Goal: Task Accomplishment & Management: Use online tool/utility

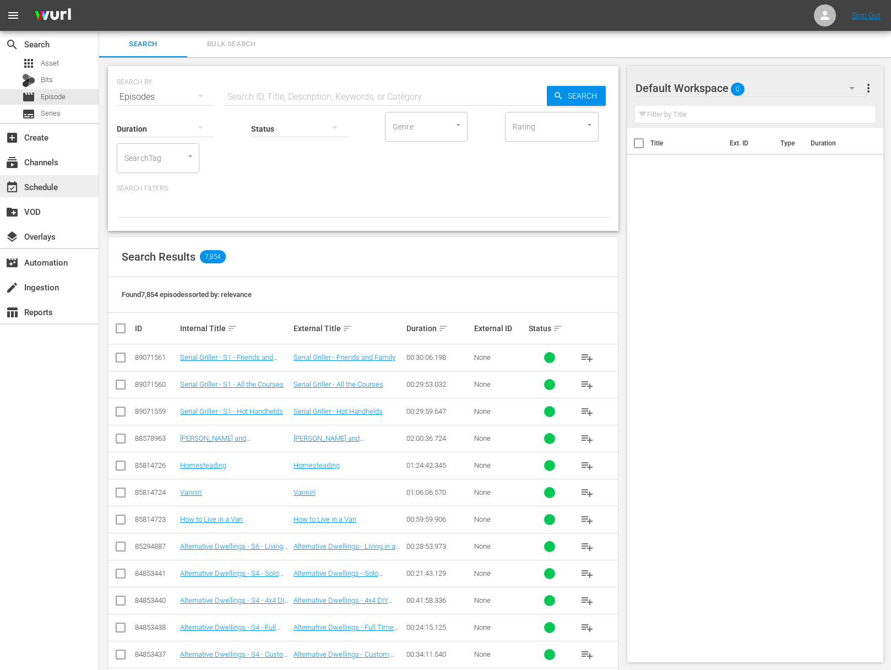
click at [60, 182] on div "event_available Schedule" at bounding box center [31, 185] width 62 height 10
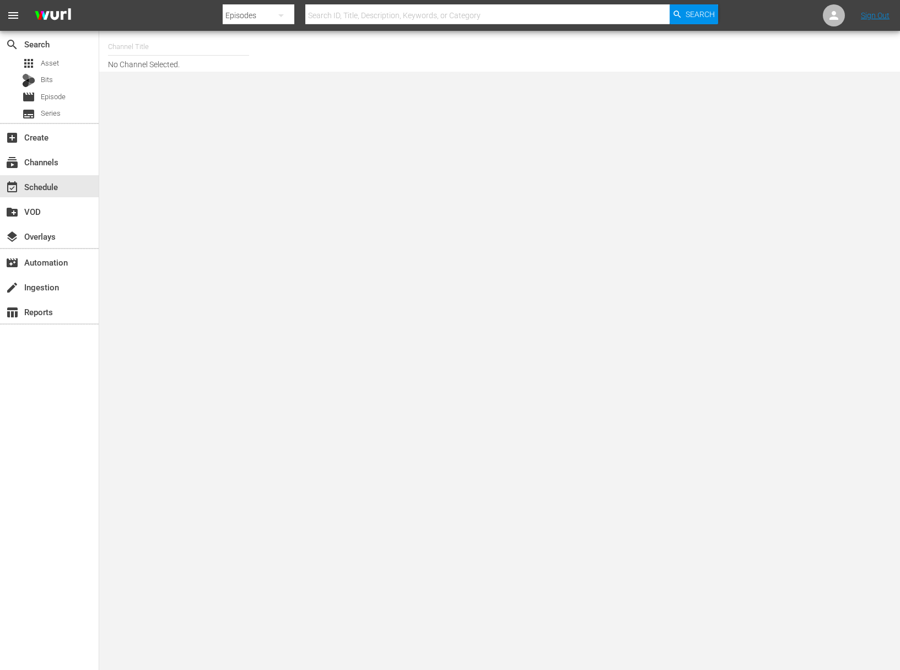
click at [158, 48] on input "text" at bounding box center [178, 47] width 141 height 26
click at [158, 74] on div "Food (140 - food)" at bounding box center [259, 77] width 285 height 26
type input "Food (140 - food)"
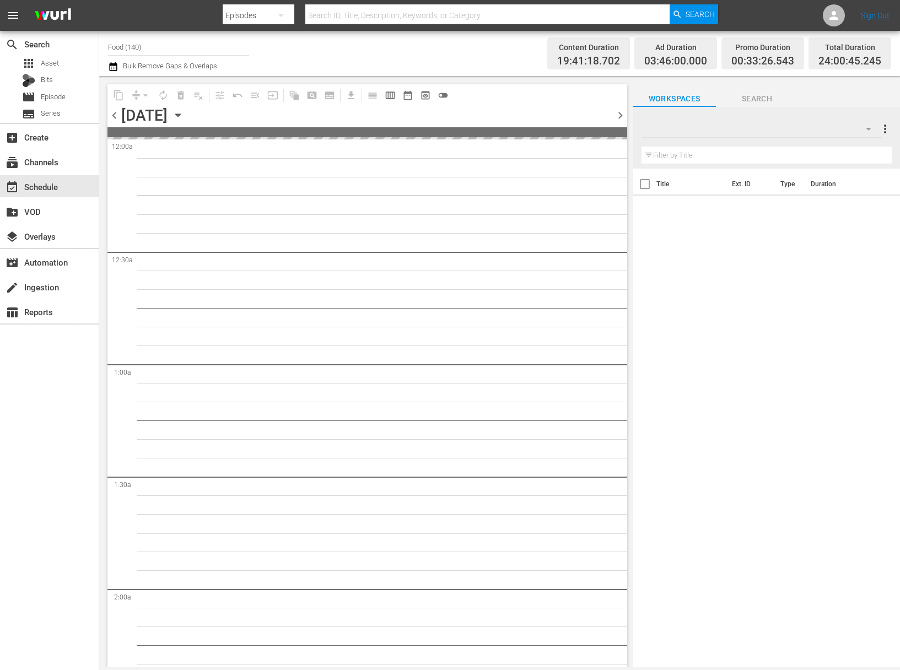
click at [184, 117] on icon "button" at bounding box center [178, 115] width 12 height 12
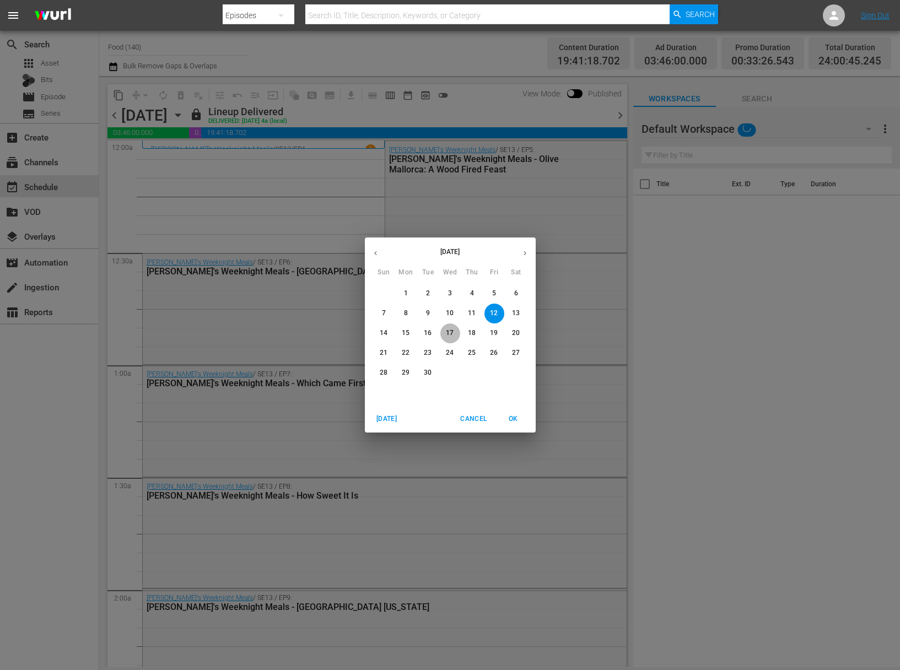
click at [453, 333] on p "17" at bounding box center [450, 332] width 8 height 9
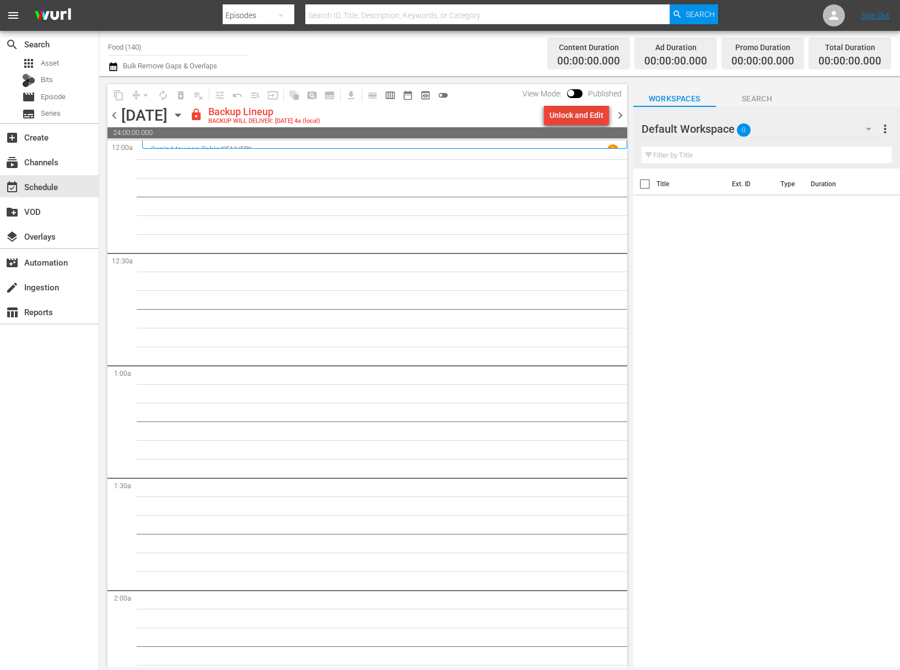
click at [579, 115] on div "Unlock and Edit" at bounding box center [576, 115] width 54 height 20
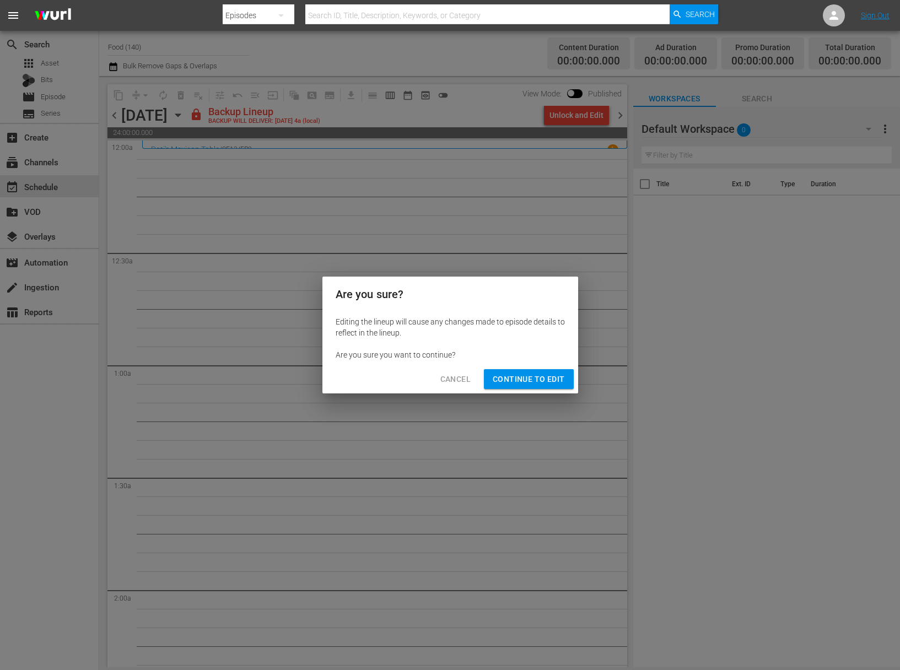
click at [505, 366] on div "Cancel Continue to Edit" at bounding box center [450, 379] width 256 height 29
click at [506, 370] on button "Continue to Edit" at bounding box center [528, 379] width 89 height 20
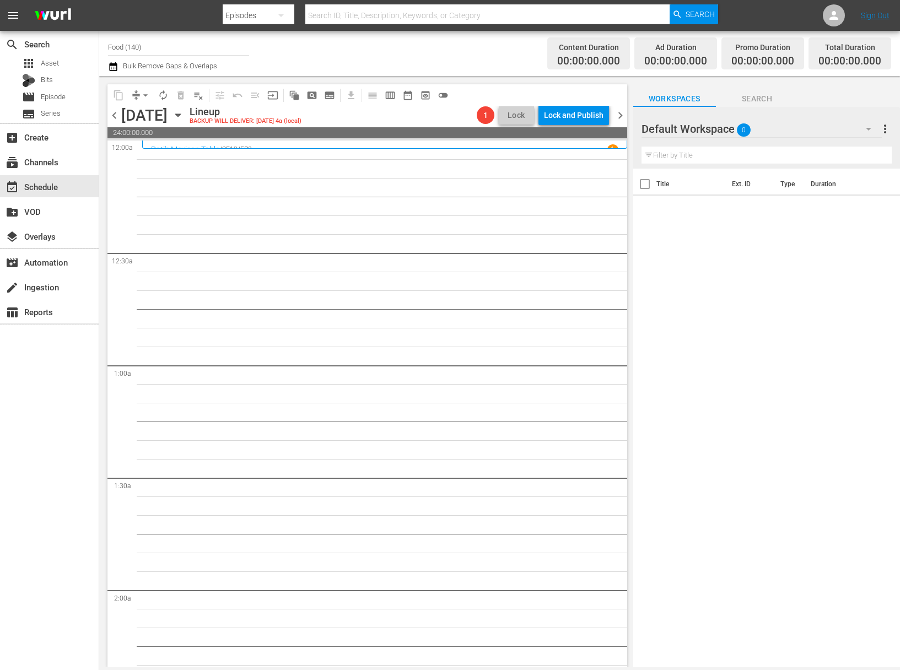
click at [79, 105] on div "apps Asset Bits movie Episode subtitles Series" at bounding box center [49, 89] width 99 height 66
click at [71, 97] on div "movie Episode" at bounding box center [49, 96] width 99 height 15
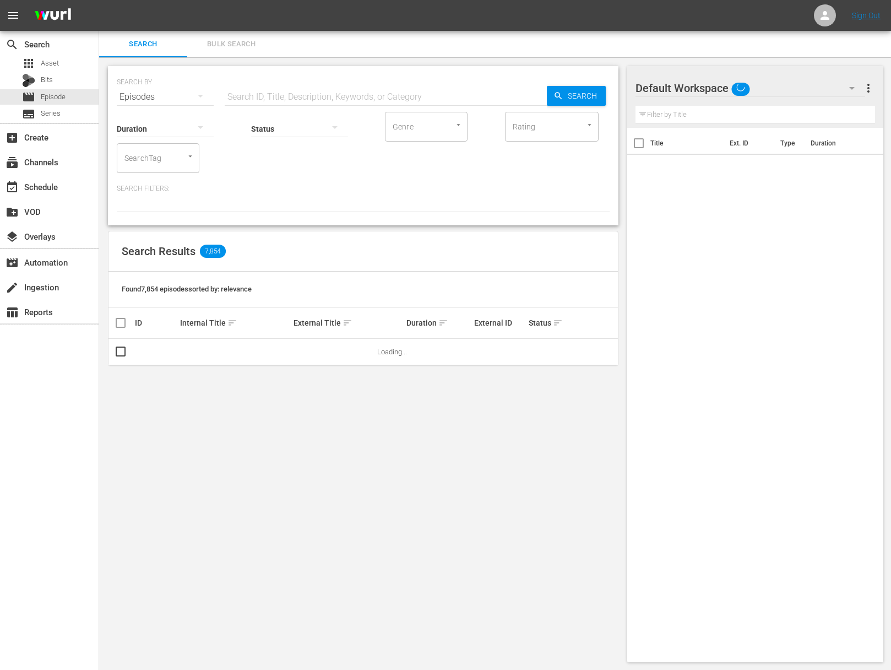
click at [285, 104] on div "Status" at bounding box center [299, 122] width 97 height 40
click at [291, 99] on input "text" at bounding box center [386, 97] width 322 height 26
paste input "[PERSON_NAME]'s Weeknight Meals - NO MEAT, ALL FLAVOR"
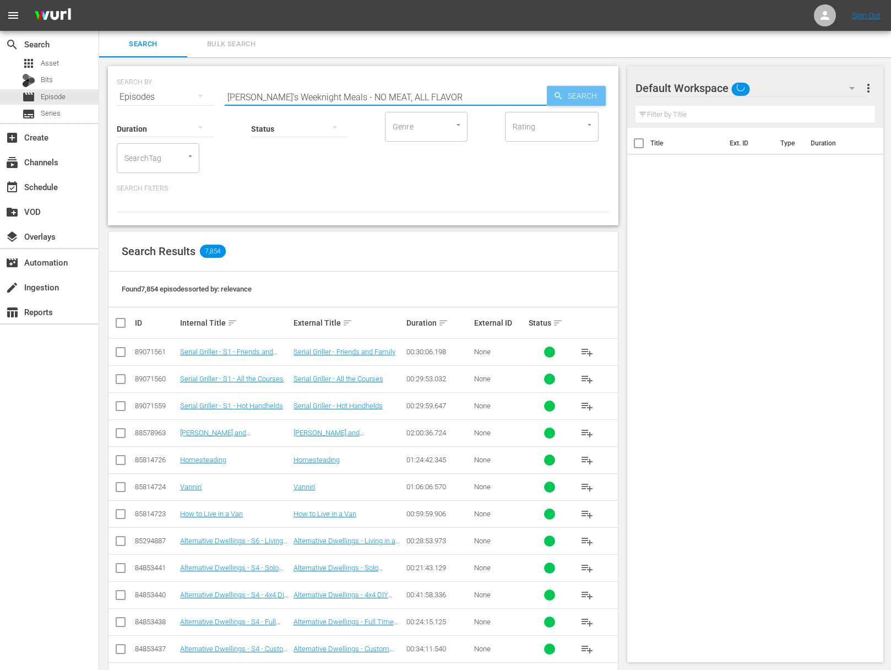
click at [603, 98] on span "Search" at bounding box center [585, 96] width 42 height 20
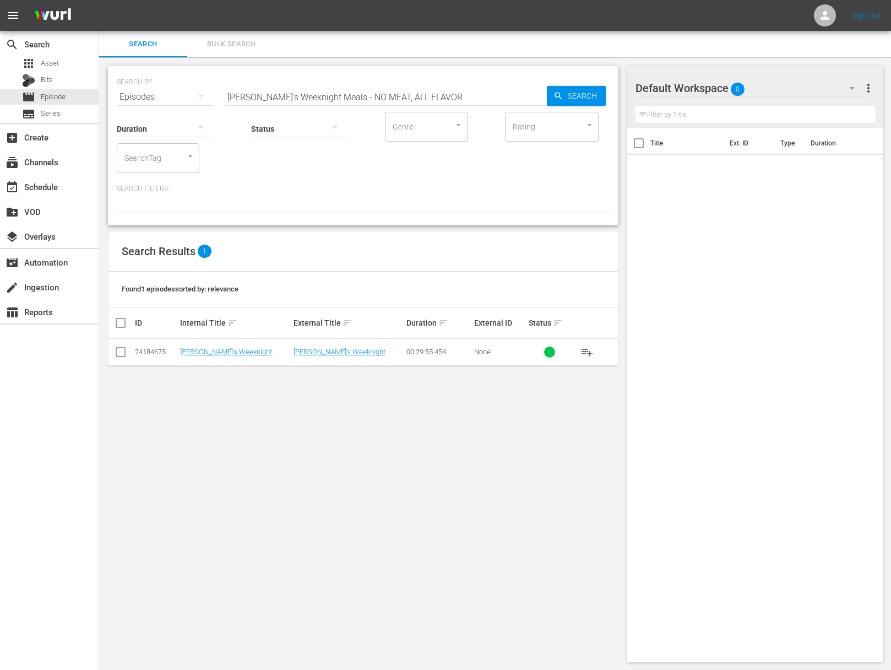
click at [589, 353] on span "playlist_add" at bounding box center [587, 351] width 13 height 13
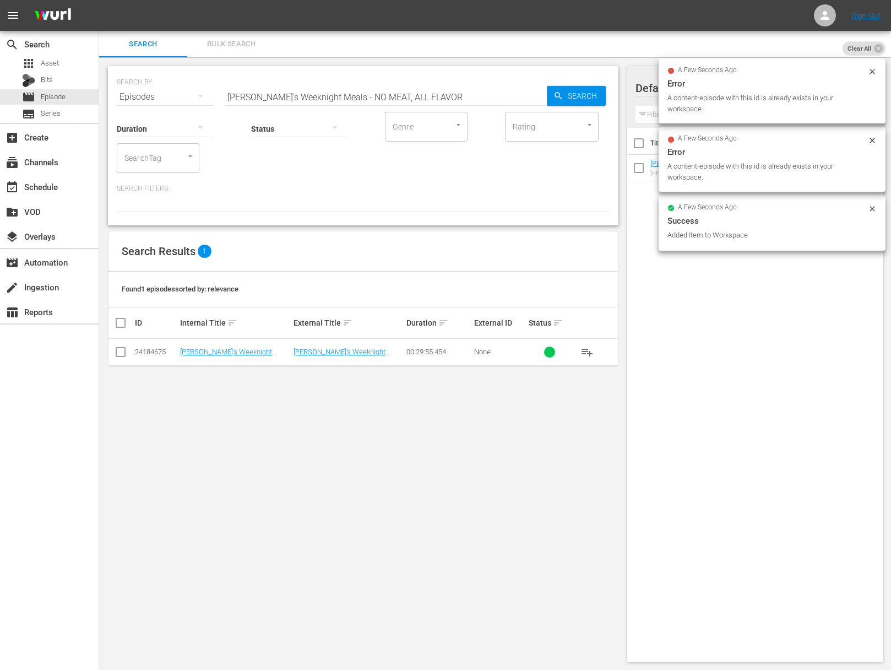
click at [334, 108] on div "Status" at bounding box center [299, 122] width 97 height 40
click at [361, 80] on div "SEARCH BY Search By Episodes Search ID, Title, Description, Keywords, or Catego…" at bounding box center [363, 91] width 493 height 40
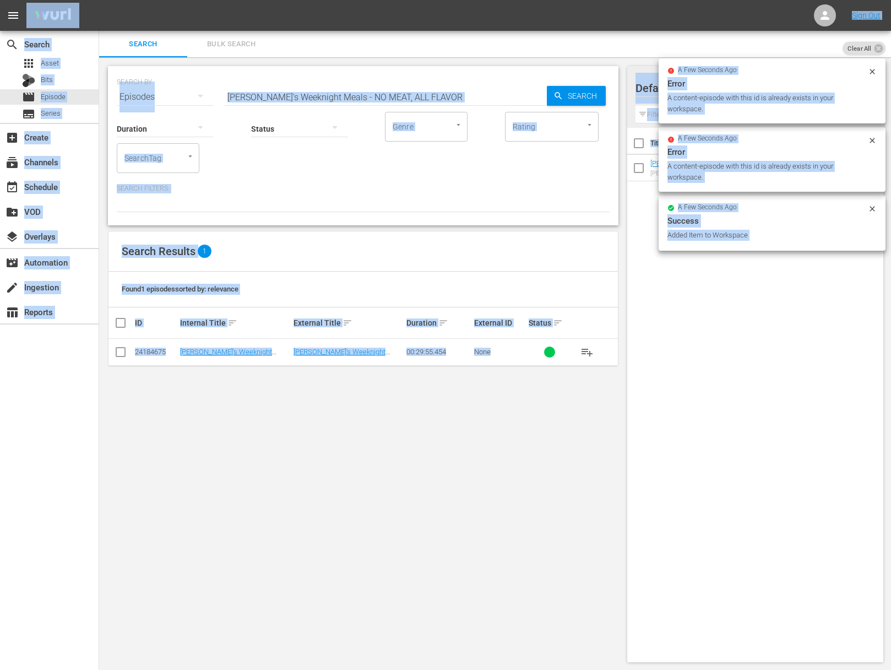
click at [356, 90] on input "[PERSON_NAME]'s Weeknight Meals - NO MEAT, ALL FLAVOR" at bounding box center [386, 97] width 322 height 26
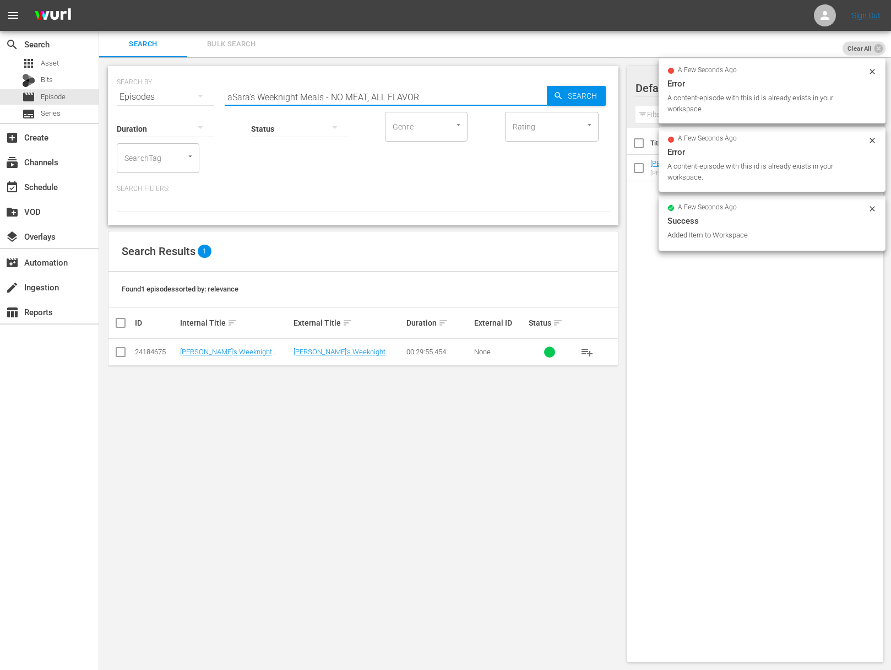
paste input "5 INGREDIENT SURF N’ TURF [PERSON_NAME]'s Weeknight Meals -"
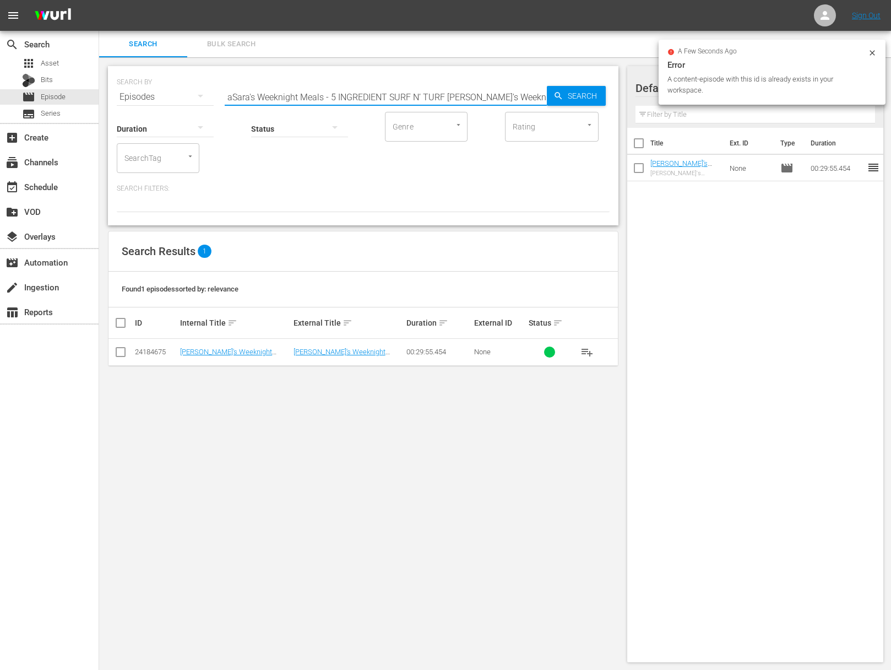
click at [357, 100] on input "aSara's Weeknight Meals - 5 INGREDIENT SURF N’ TURF [PERSON_NAME]'s Weeknight M…" at bounding box center [386, 97] width 322 height 26
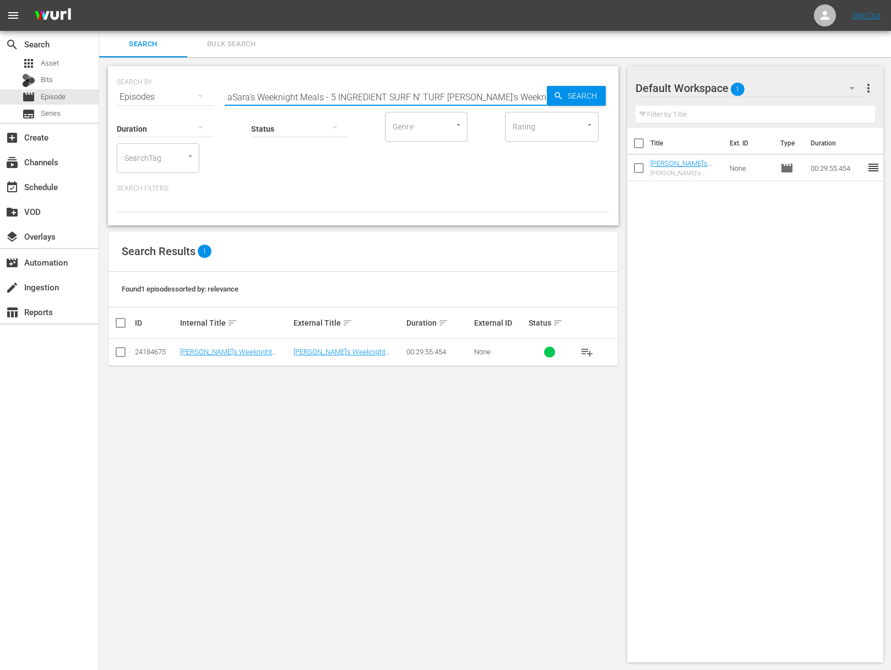
paste input "[PERSON_NAME]'s Weeknight Meals - 5 INGREDIENT SURF N’ TURF"
click at [560, 97] on icon "button" at bounding box center [558, 95] width 7 height 7
click at [588, 353] on span "playlist_add" at bounding box center [587, 351] width 13 height 13
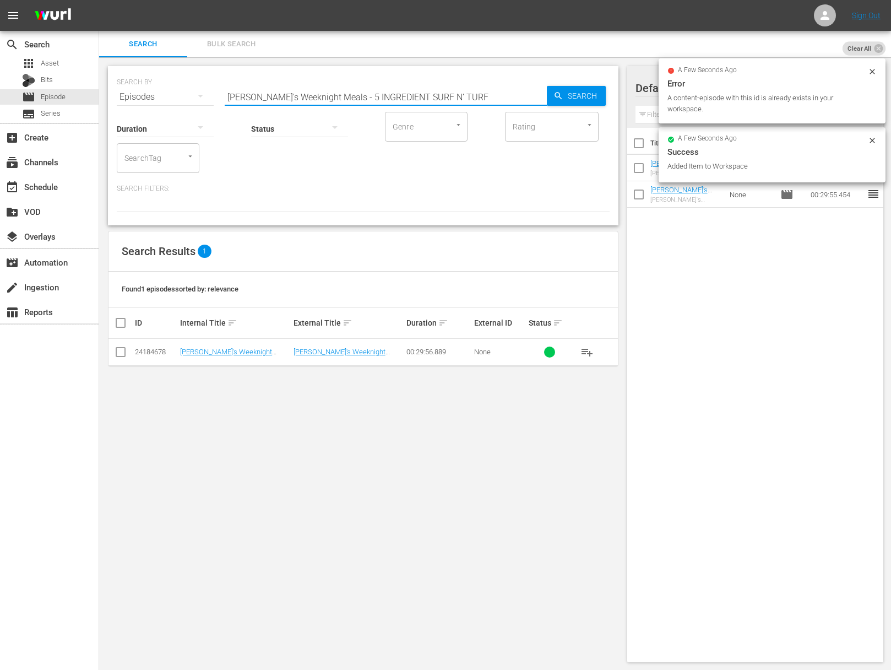
click at [446, 89] on input "[PERSON_NAME]'s Weeknight Meals - 5 INGREDIENT SURF N’ TURF" at bounding box center [386, 97] width 322 height 26
paste input "SNACKS FOR DINNERSara's Weeknight Meals -"
click at [442, 92] on input "aSara's Weeknight Meals - SNACKS FOR DINNERSara's Weeknight Meals - 5 INGREDIEN…" at bounding box center [386, 97] width 322 height 26
paste input "[PERSON_NAME]'s Weeknight Meals - SNACKS FOR DINNER"
click at [584, 95] on span "Search" at bounding box center [585, 96] width 42 height 20
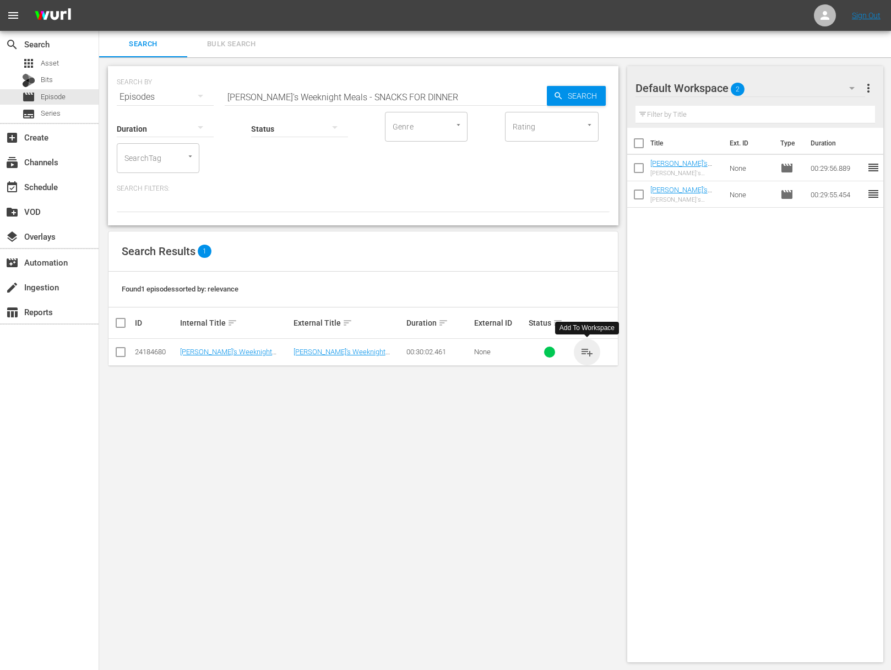
click at [589, 352] on span "playlist_add" at bounding box center [587, 351] width 13 height 13
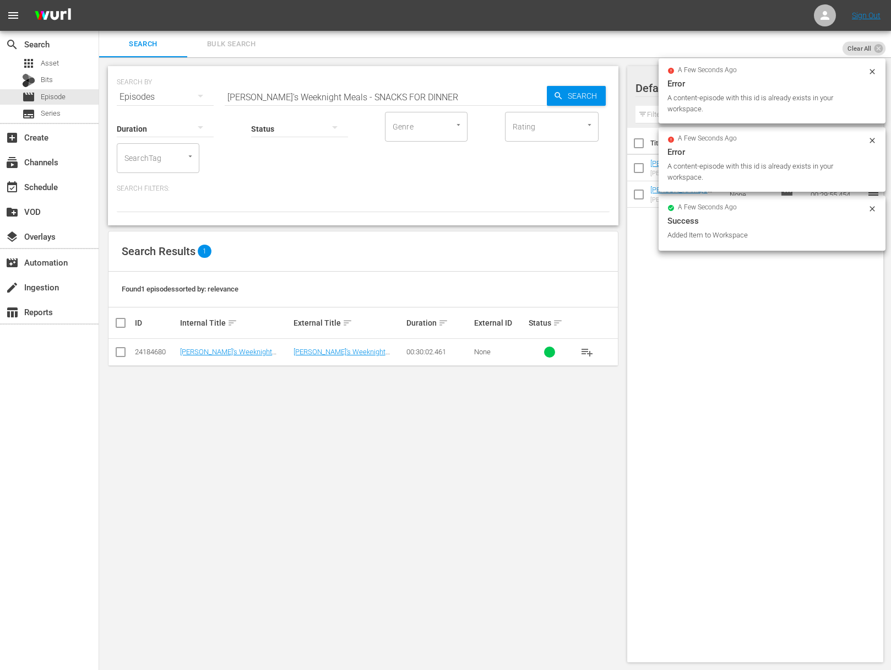
click at [442, 96] on input "[PERSON_NAME]'s Weeknight Meals - SNACKS FOR DINNER" at bounding box center [386, 97] width 322 height 26
paste input "CREOLE KITCHEN SECRETS"
click at [583, 102] on span "Search" at bounding box center [585, 96] width 42 height 20
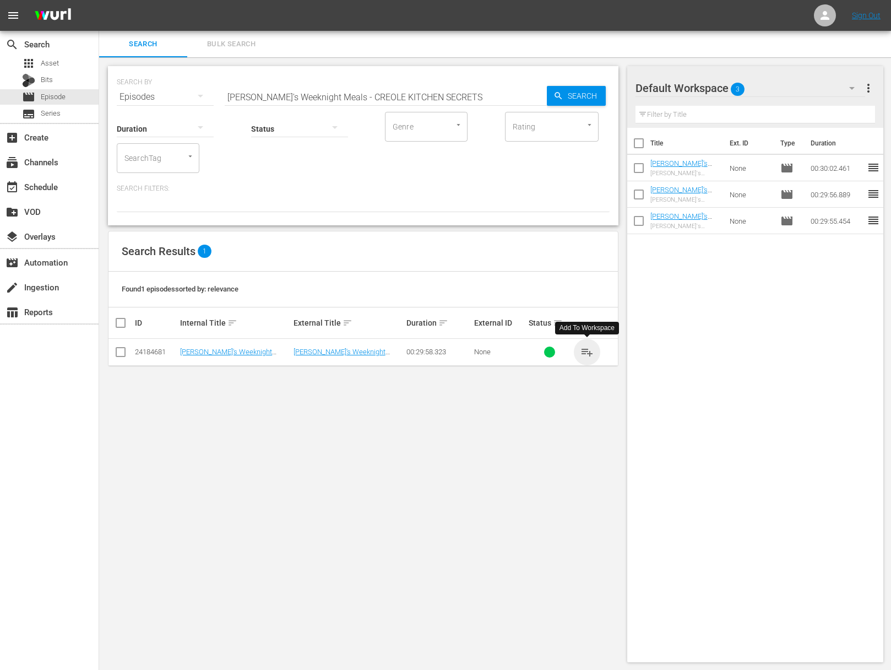
click at [588, 349] on span "playlist_add" at bounding box center [587, 351] width 13 height 13
click at [587, 349] on span "playlist_add" at bounding box center [587, 351] width 13 height 13
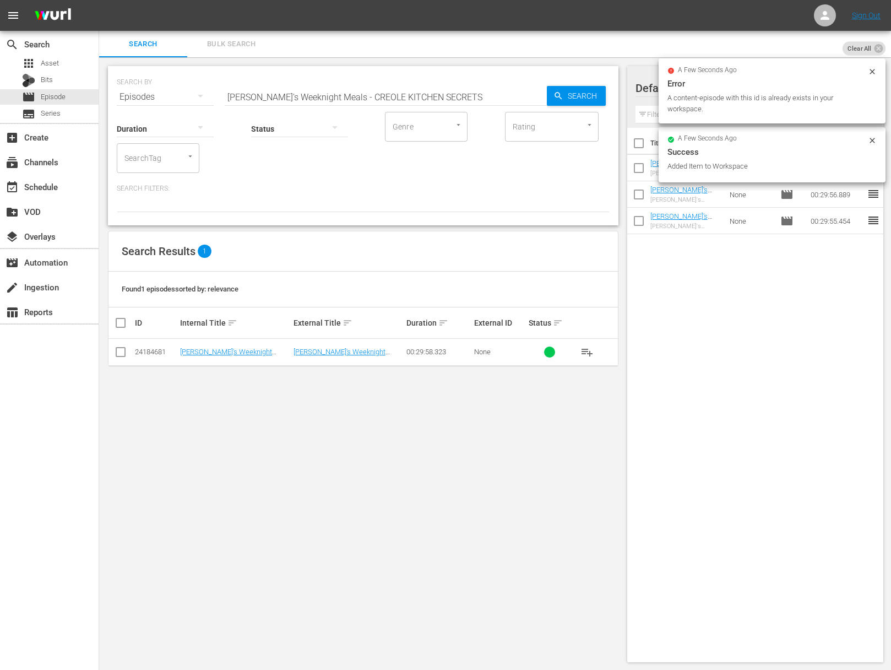
click at [421, 106] on input "[PERSON_NAME]'s Weeknight Meals - CREOLE KITCHEN SECRETS" at bounding box center [386, 97] width 322 height 26
paste input "MOUTH OF THE SOUTH"
click at [570, 99] on span "Search" at bounding box center [585, 96] width 42 height 20
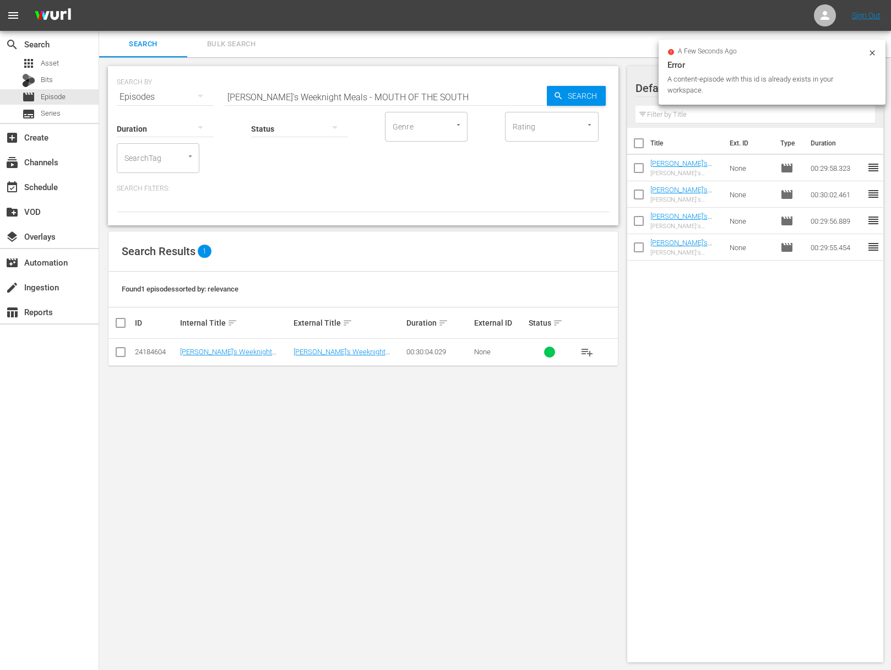
click at [587, 351] on span "playlist_add" at bounding box center [587, 351] width 13 height 13
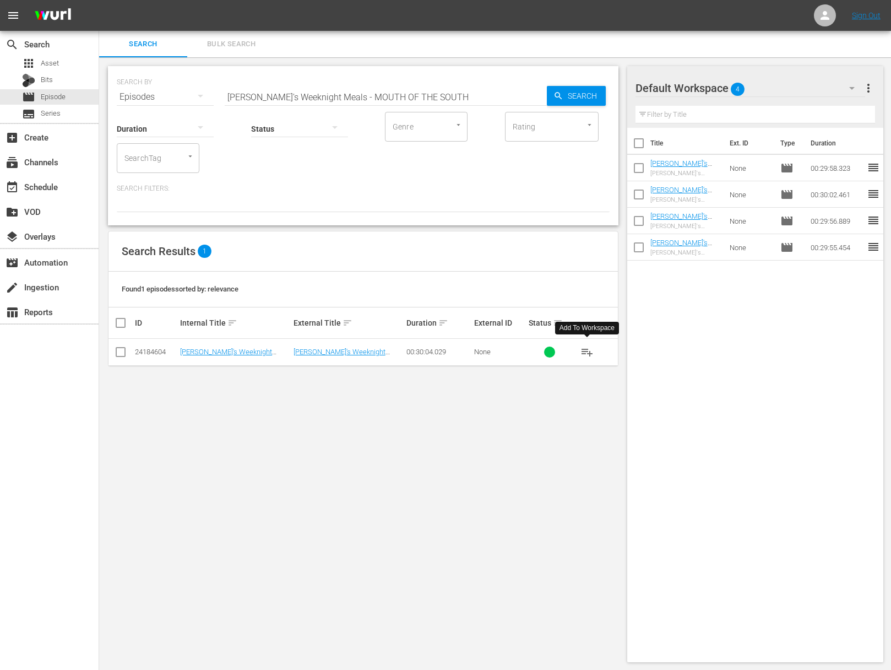
click at [587, 351] on span "playlist_add" at bounding box center [587, 351] width 13 height 13
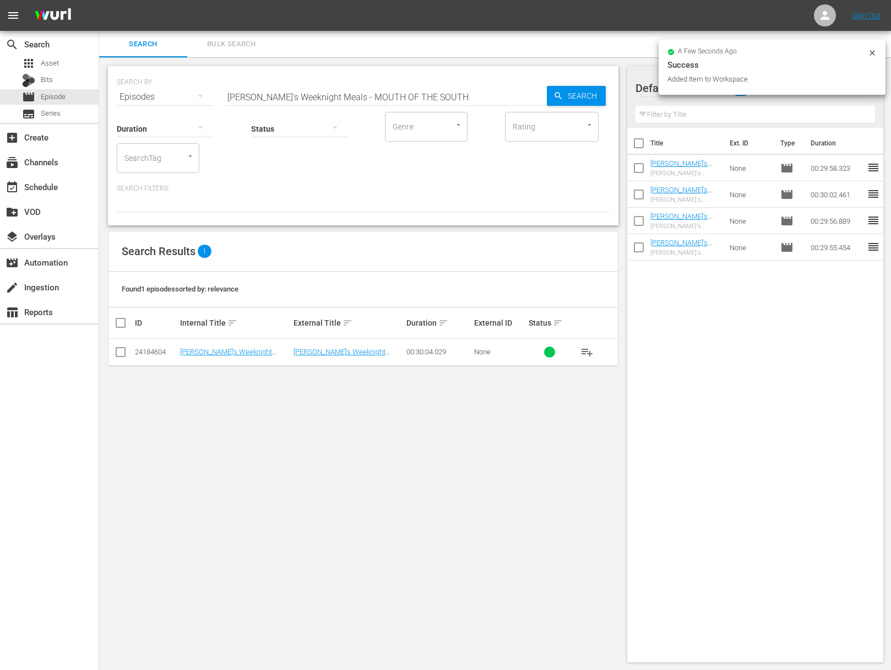
drag, startPoint x: 394, startPoint y: 101, endPoint x: 388, endPoint y: 102, distance: 6.1
click at [394, 101] on input "[PERSON_NAME]'s Weeknight Meals - MOUTH OF THE SOUTH" at bounding box center [386, 97] width 322 height 26
paste input "CHICKS RULE"
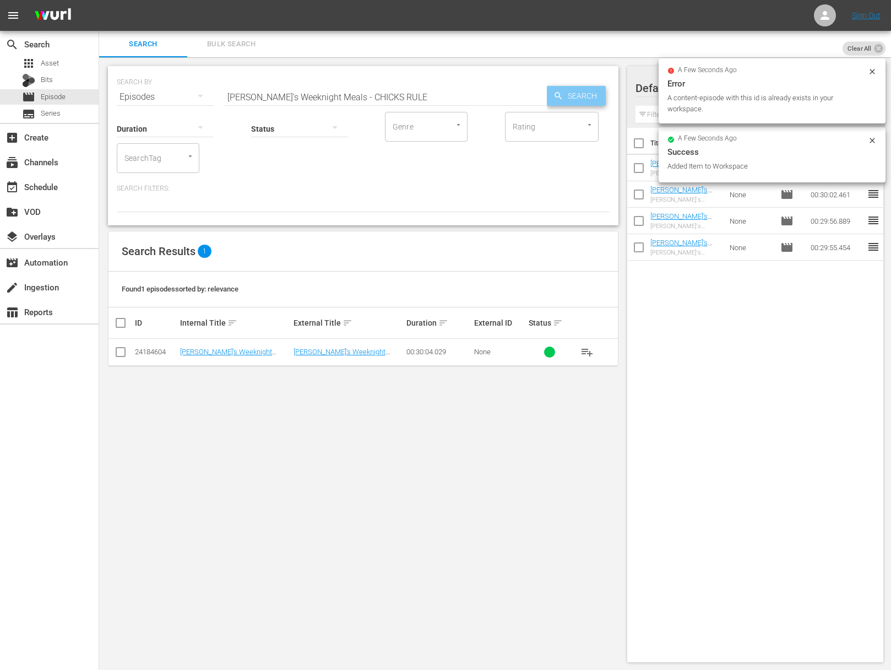
click at [584, 92] on span "Search" at bounding box center [585, 96] width 42 height 20
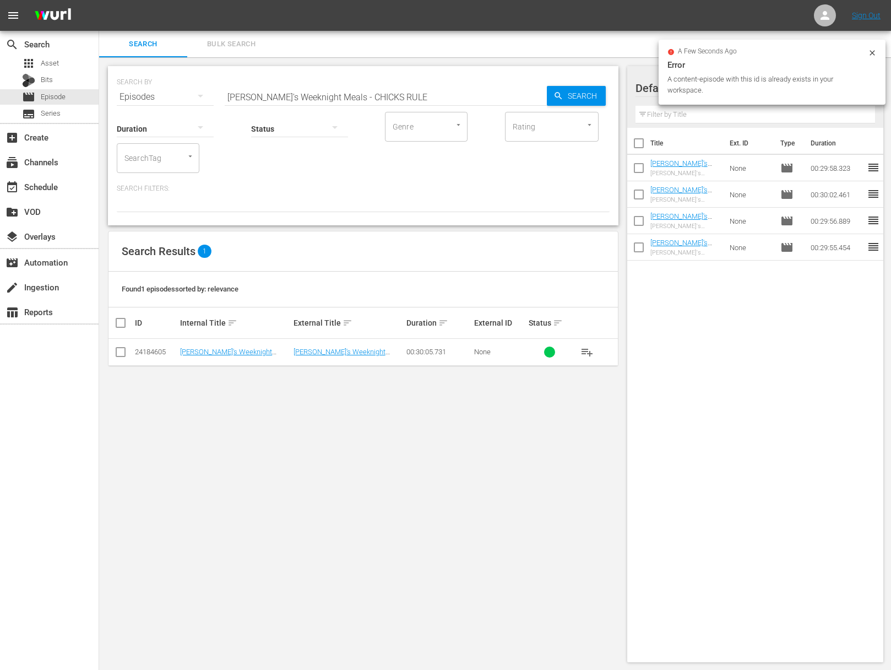
click at [588, 350] on span "playlist_add" at bounding box center [587, 351] width 13 height 13
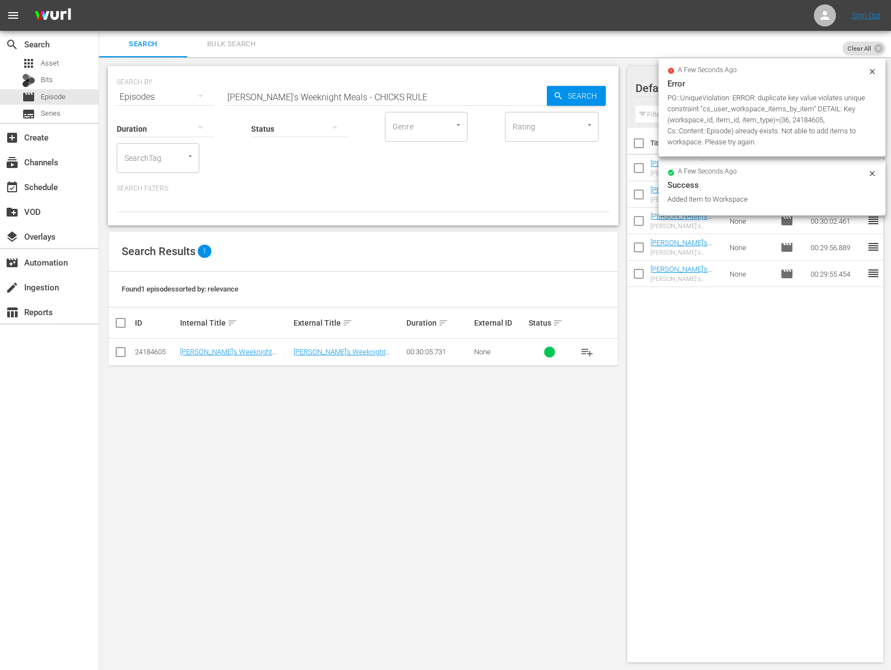
click at [381, 90] on input "[PERSON_NAME]'s Weeknight Meals - CHICKS RULE" at bounding box center [386, 97] width 322 height 26
paste input "AMERICAS FAVORITE SANDWICHES"
click at [588, 94] on span "Search" at bounding box center [585, 96] width 42 height 20
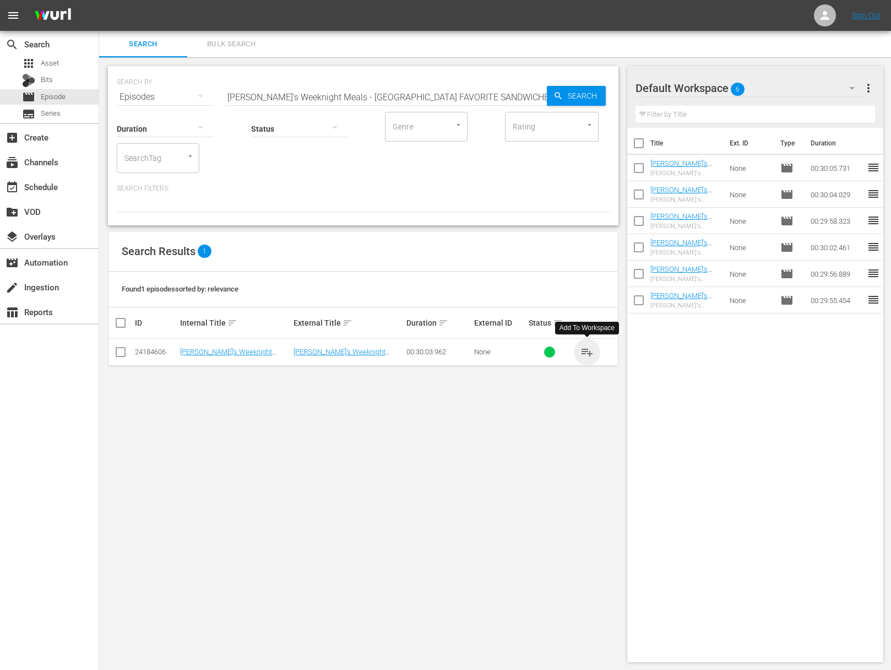
click at [587, 351] on span "playlist_add" at bounding box center [587, 351] width 13 height 13
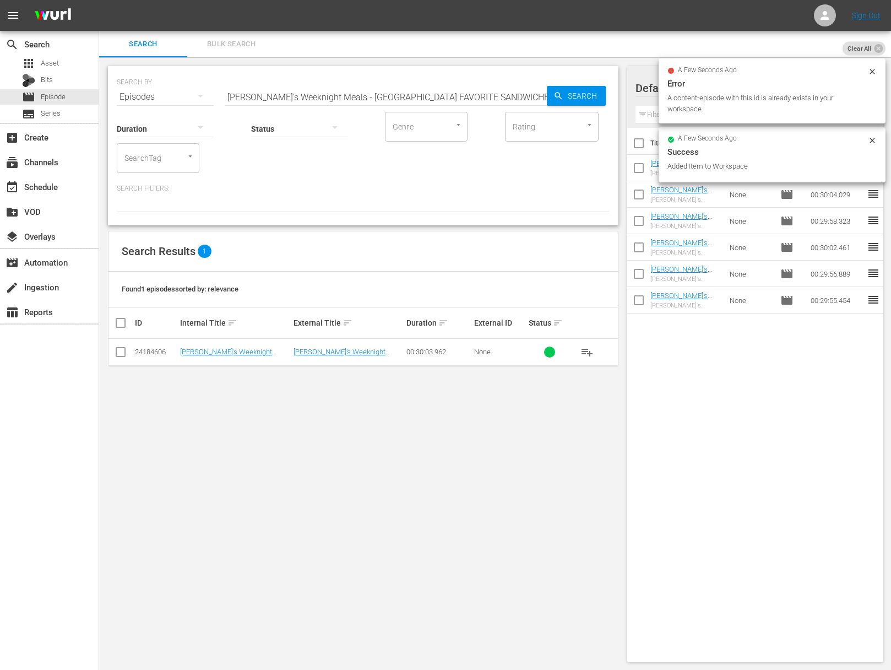
click at [335, 86] on input "[PERSON_NAME]'s Weeknight Meals - [GEOGRAPHIC_DATA] FAVORITE SANDWICHES" at bounding box center [386, 97] width 322 height 26
paste input "KEY WEST EAT"
click at [541, 94] on input "[PERSON_NAME]'s Weeknight Meals - KEY WEST EATS" at bounding box center [386, 97] width 322 height 26
click at [572, 94] on span "Search" at bounding box center [585, 96] width 42 height 20
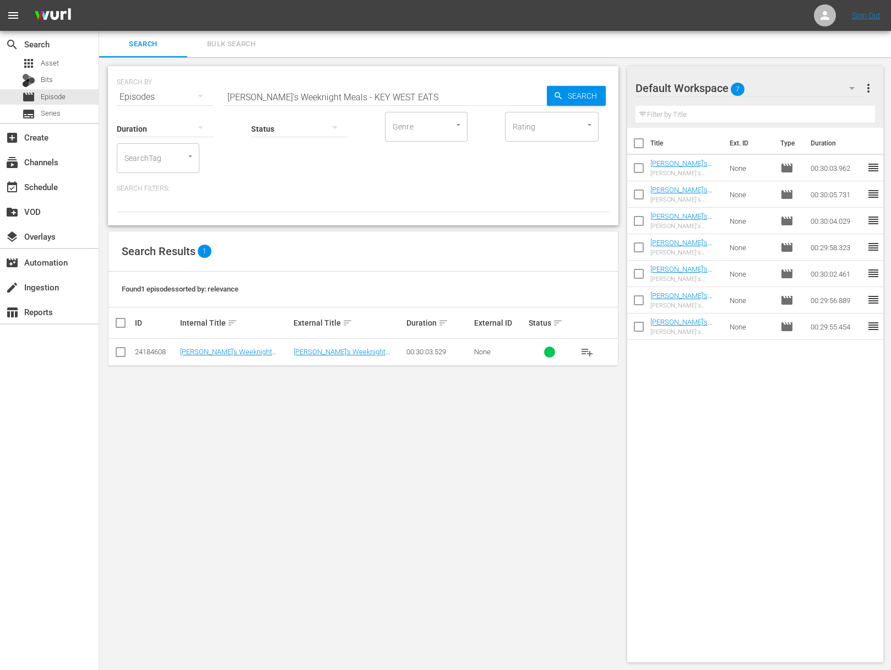
click at [586, 349] on span "playlist_add" at bounding box center [587, 351] width 13 height 13
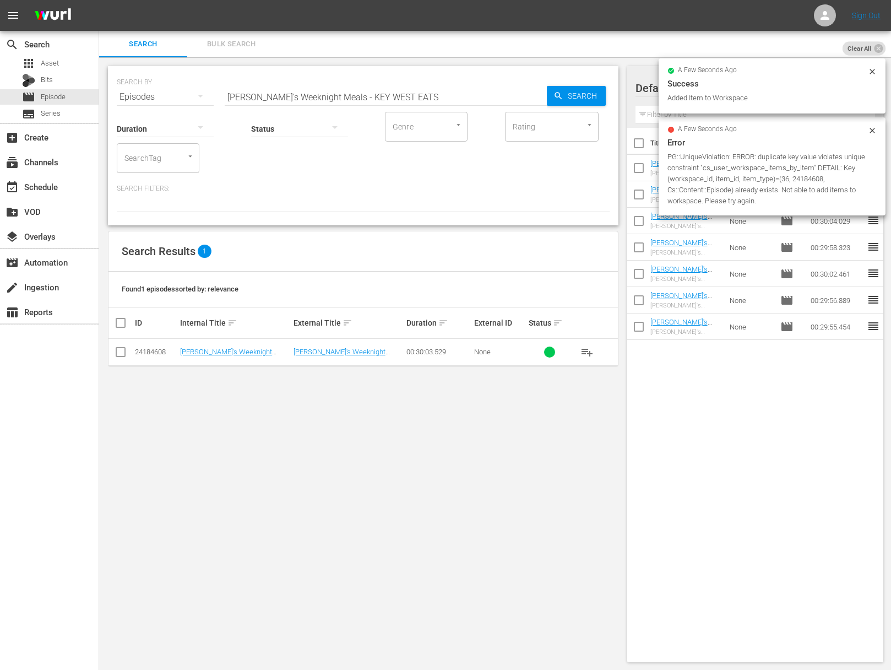
click at [438, 95] on input "[PERSON_NAME]'s Weeknight Meals - KEY WEST EATS" at bounding box center [386, 97] width 322 height 26
paste input "MEATY SALAD"
click at [602, 96] on span "Search" at bounding box center [585, 96] width 42 height 20
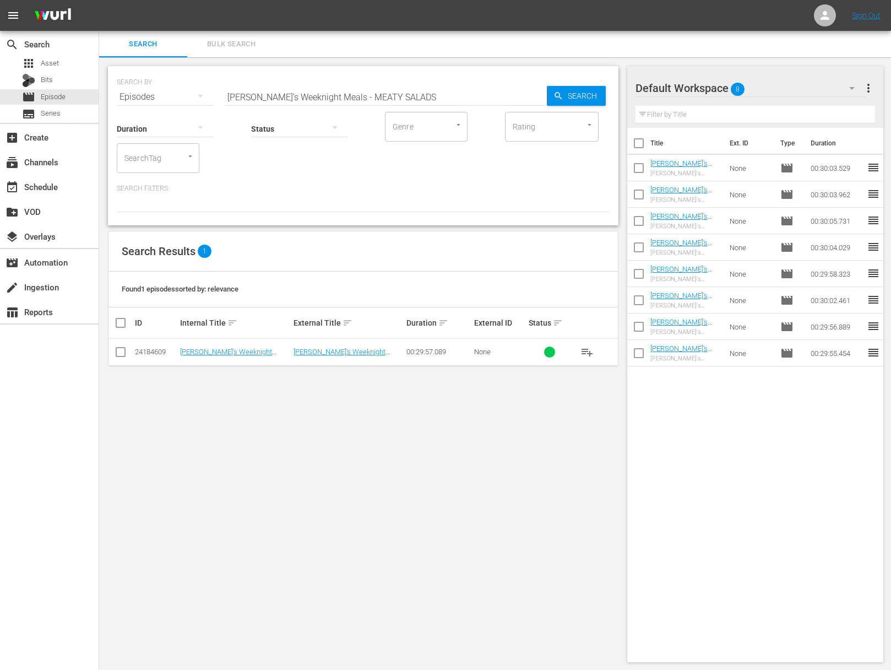
click at [588, 351] on span "playlist_add" at bounding box center [587, 351] width 13 height 13
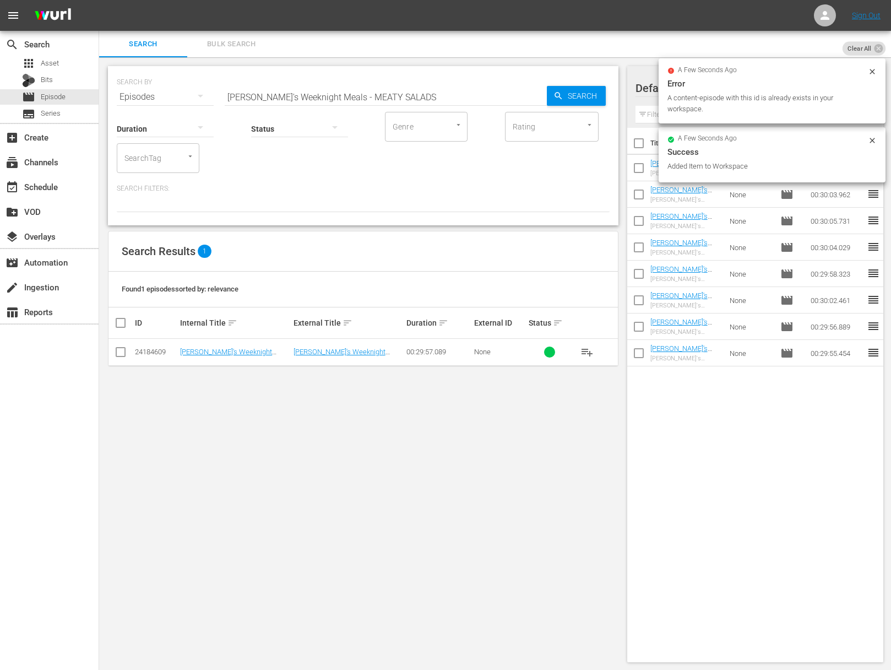
click at [363, 93] on input "[PERSON_NAME]'s Weeknight Meals - MEATY SALADS" at bounding box center [386, 97] width 322 height 26
paste input "GINGER MIXUP"
click at [569, 98] on span "Search" at bounding box center [585, 96] width 42 height 20
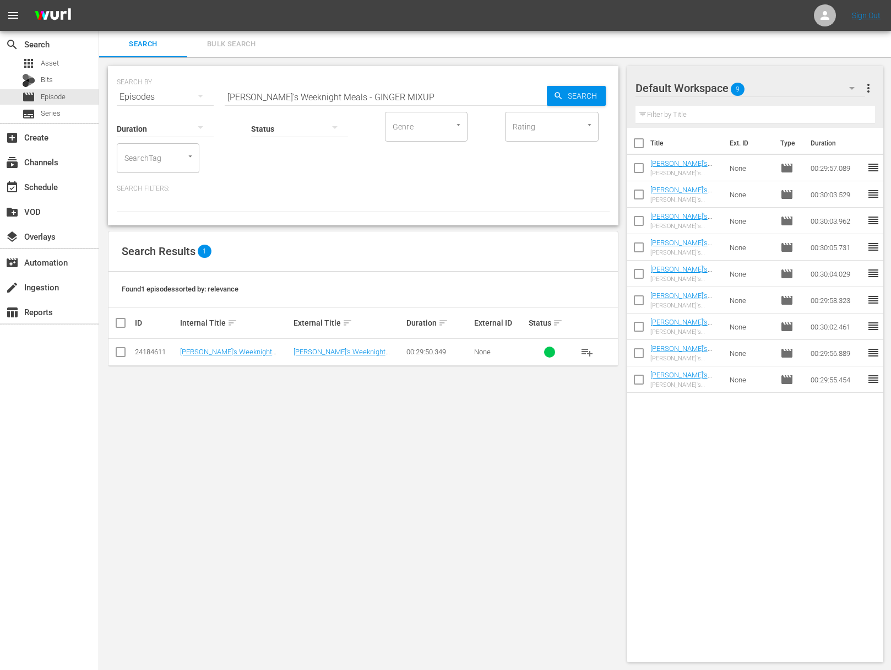
click at [589, 350] on span "playlist_add" at bounding box center [587, 351] width 13 height 13
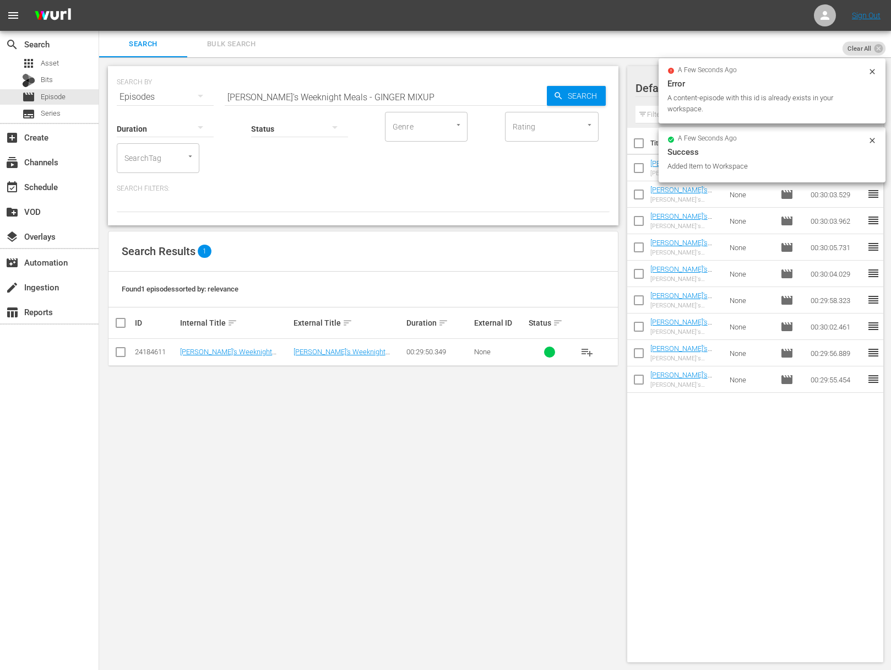
click at [323, 95] on input "[PERSON_NAME]'s Weeknight Meals - GINGER MIXUP" at bounding box center [386, 97] width 322 height 26
paste input "FRENCH EGGS"
click at [598, 92] on span "Search" at bounding box center [585, 96] width 42 height 20
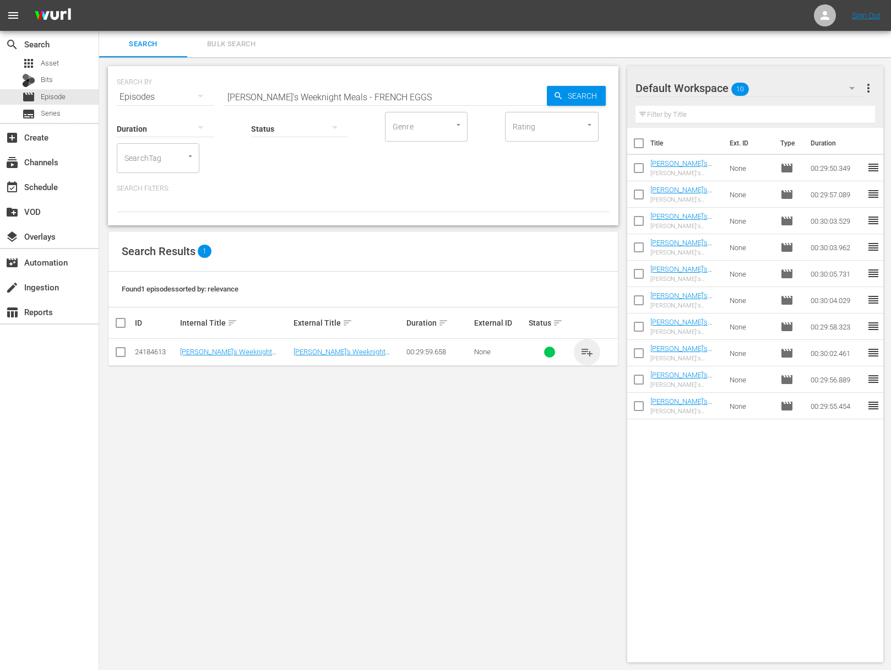
click at [587, 345] on span "playlist_add" at bounding box center [587, 351] width 13 height 13
click at [587, 349] on span "playlist_add" at bounding box center [587, 351] width 13 height 13
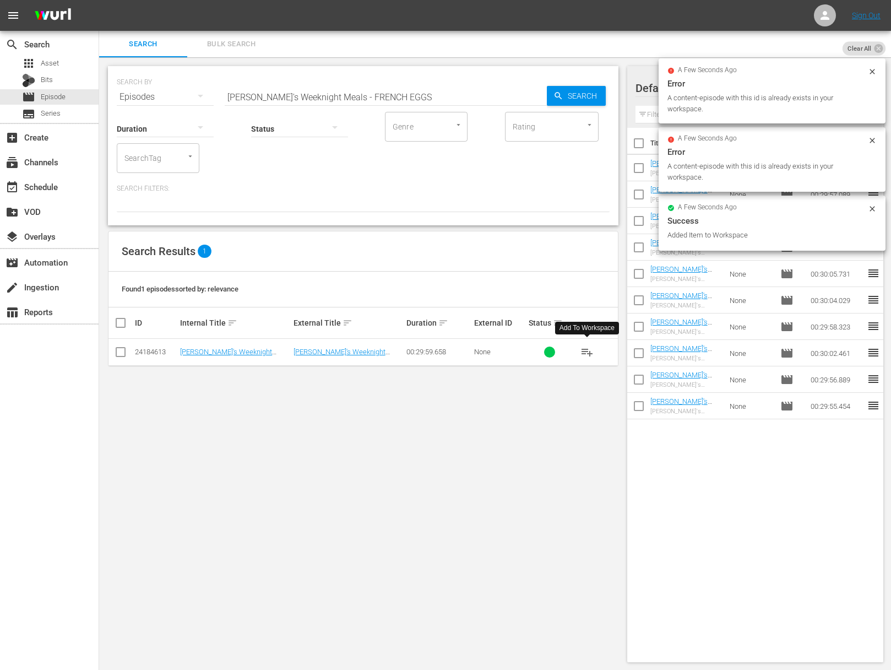
click at [360, 97] on input "[PERSON_NAME]'s Weeknight Meals - FRENCH EGGS" at bounding box center [386, 97] width 322 height 26
paste input "[PERSON_NAME]'s Weeknight Meals - LATIN TWIST"
click at [357, 100] on input "[PERSON_NAME]'s Weeknight Meals - FRENCH aSara's Weeknight Meals - LATIN TWIST …" at bounding box center [386, 97] width 322 height 26
paste input "[PERSON_NAME]'s Weeknight Meals - LATIN TWIST"
click at [361, 98] on input "[PERSON_NAME]'s Weeknight Meals - FRENCHaSara's Weeknight Meals - LATIN TWIST a…" at bounding box center [386, 97] width 322 height 26
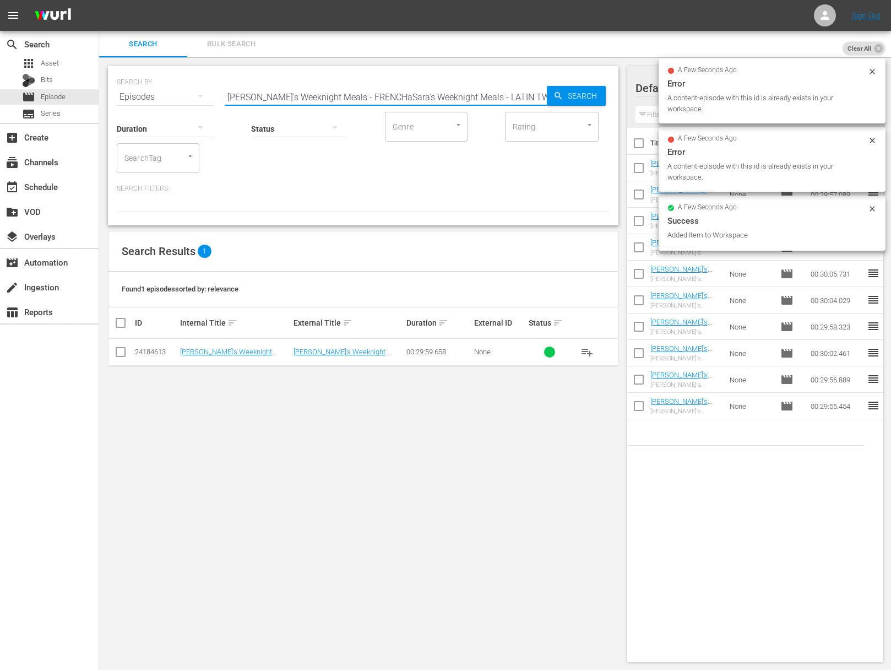
paste input "LATIN TWIST"
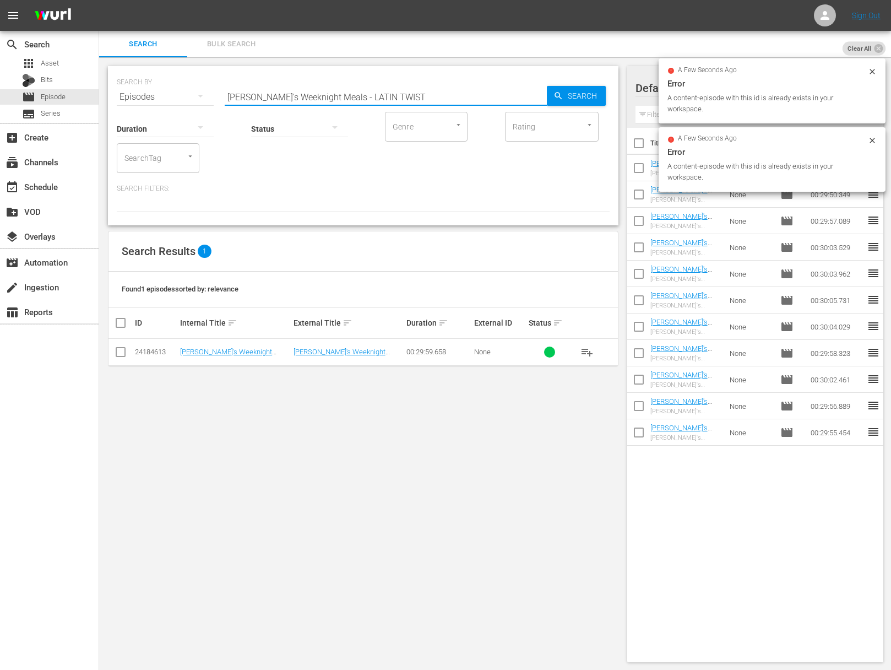
click at [540, 92] on input "[PERSON_NAME]'s Weeknight Meals - LATIN TWIST" at bounding box center [386, 97] width 322 height 26
click at [560, 92] on icon "button" at bounding box center [559, 96] width 10 height 10
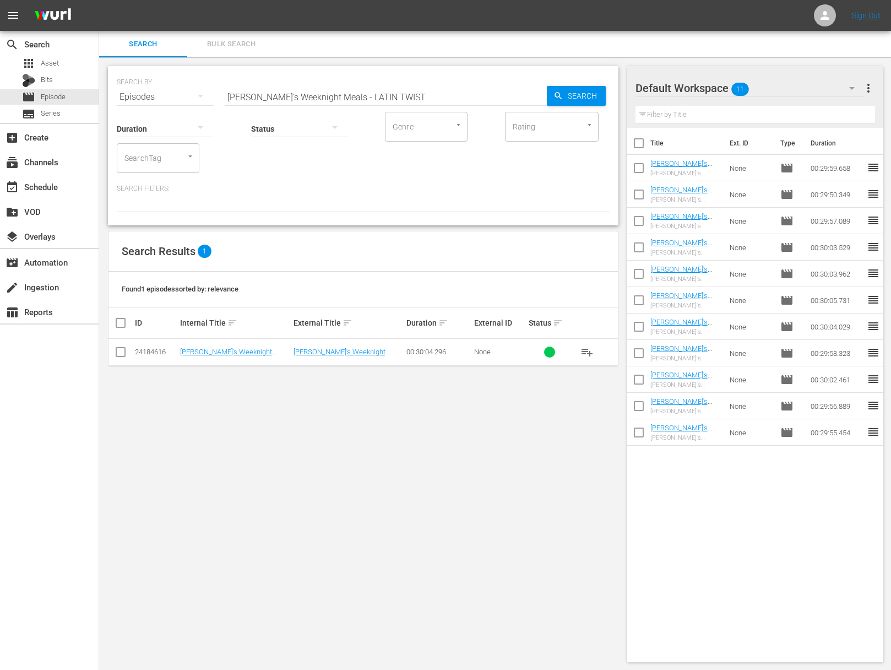
click at [588, 352] on span "playlist_add" at bounding box center [587, 351] width 13 height 13
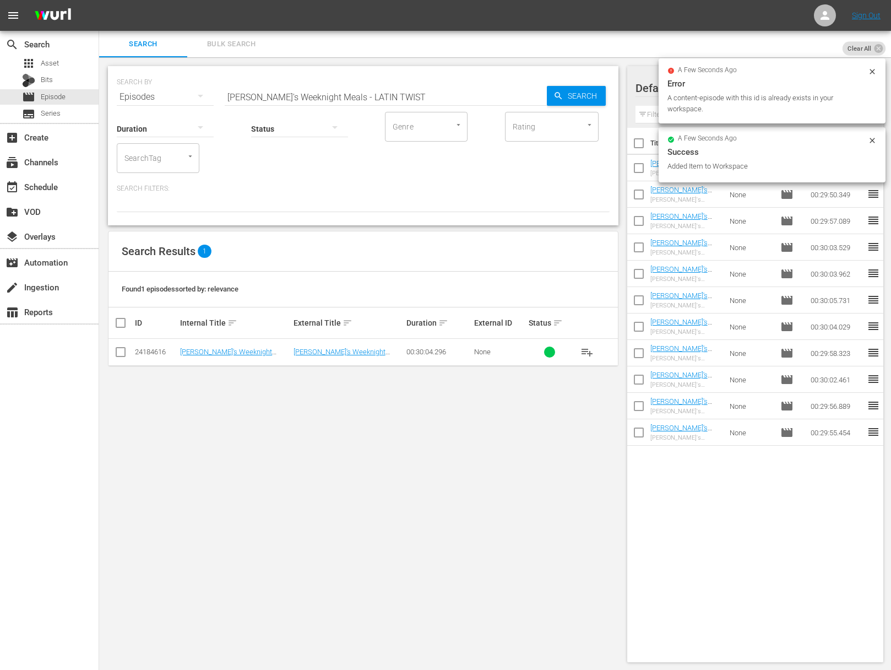
drag, startPoint x: 294, startPoint y: 104, endPoint x: 306, endPoint y: 89, distance: 20.0
click at [294, 104] on div "Status" at bounding box center [299, 122] width 97 height 40
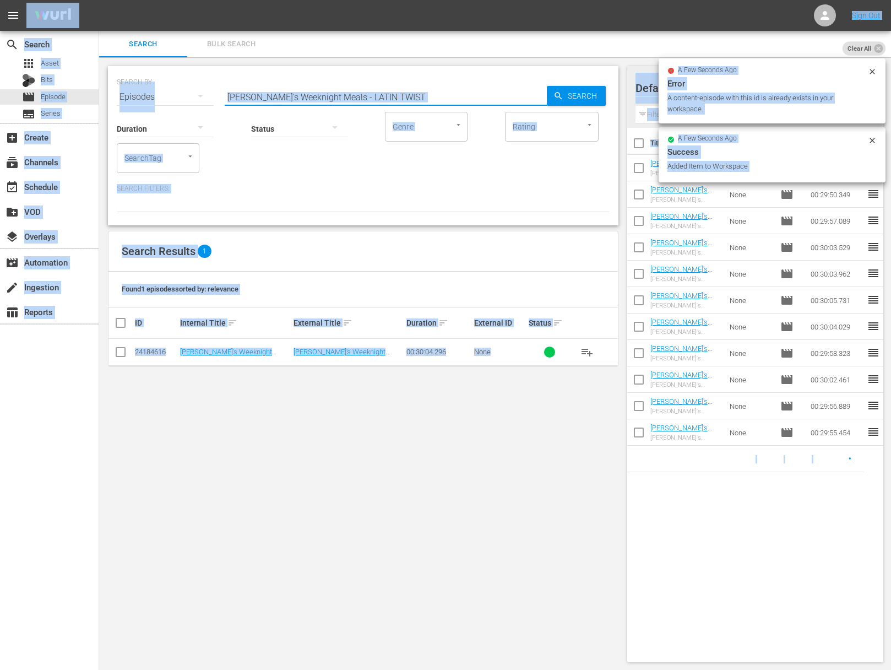
click at [307, 86] on input "[PERSON_NAME]'s Weeknight Meals - LATIN TWIST" at bounding box center [386, 97] width 322 height 26
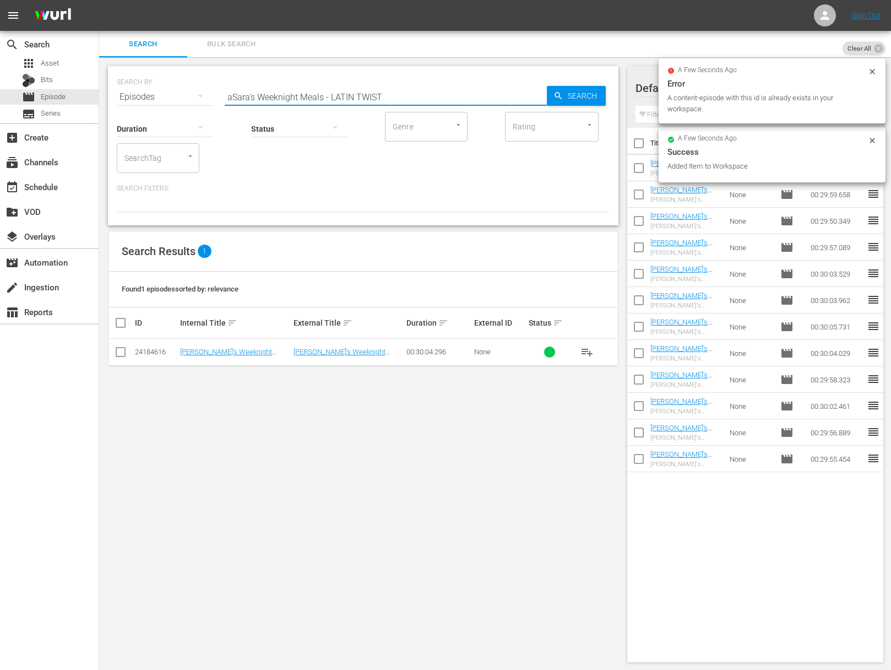
paste input "EASY ELEGANCE [PERSON_NAME]'s Weeknight Meals -"
click at [306, 88] on input "aSara's Weeknight Meals - EASY ELEGANCE [PERSON_NAME]'s Weeknight Meals - LATIN…" at bounding box center [386, 97] width 322 height 26
paste input "[PERSON_NAME]'s Weeknight Meals - EASY ELEGANCE"
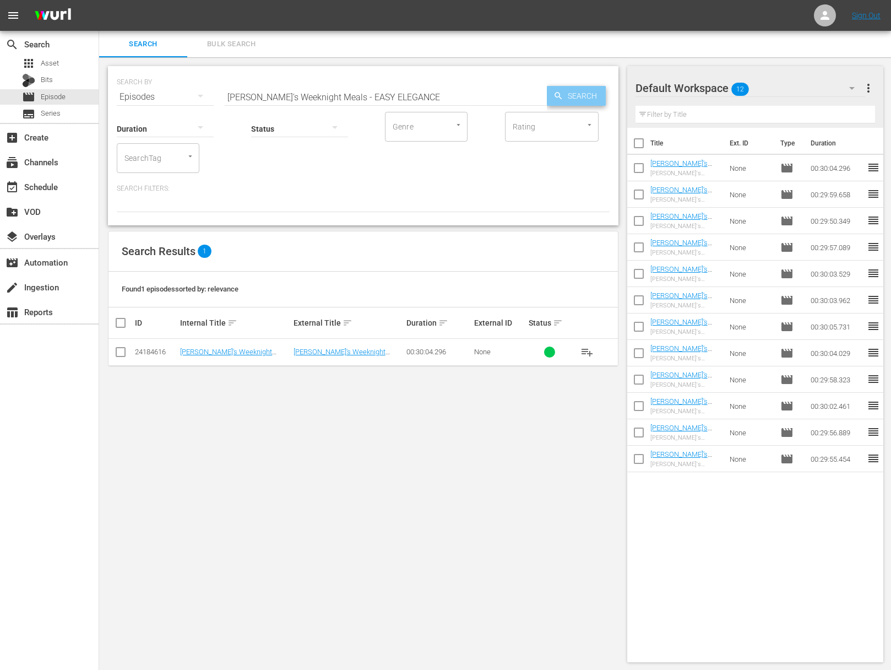
click at [548, 97] on div "Search" at bounding box center [576, 96] width 59 height 20
click at [585, 351] on span "playlist_add" at bounding box center [587, 351] width 13 height 13
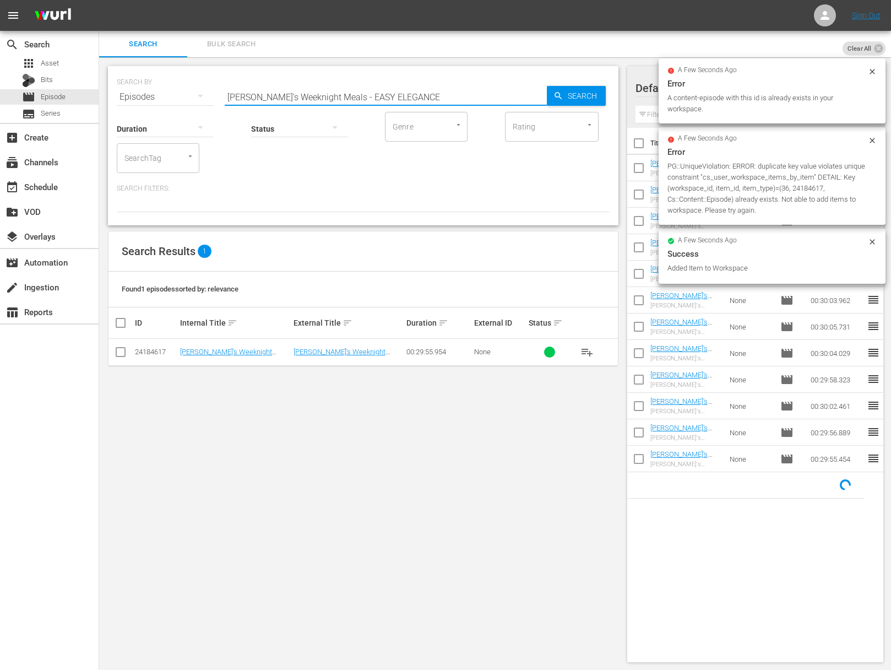
click at [317, 94] on input "[PERSON_NAME]'s Weeknight Meals - EASY ELEGANCE" at bounding box center [386, 97] width 322 height 26
paste input "HAVANA WEEKNIGHTS"
type input "[PERSON_NAME]'s Weeknight Meals - [GEOGRAPHIC_DATA] WEEKNIGHTS"
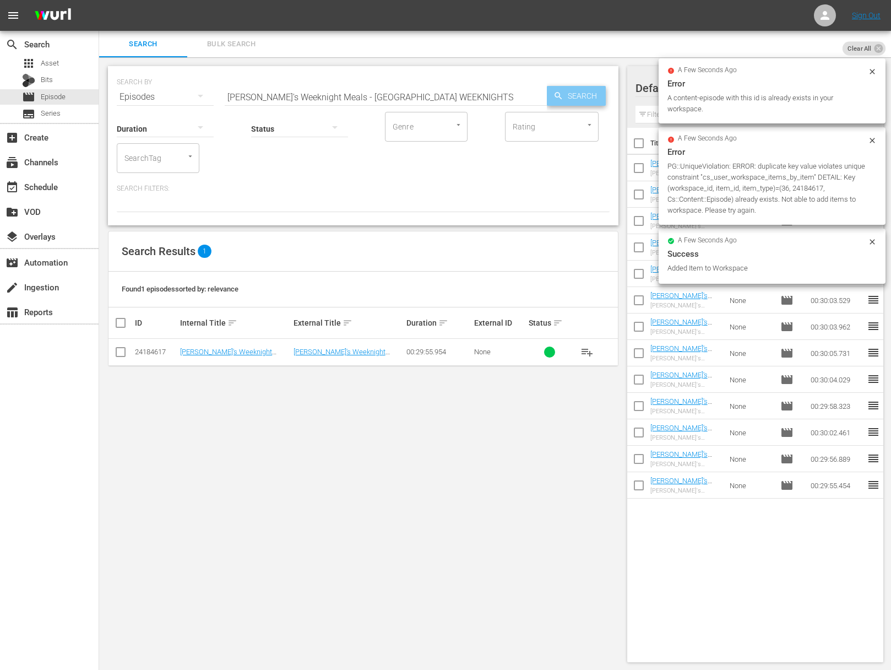
click at [555, 94] on icon "button" at bounding box center [558, 95] width 7 height 7
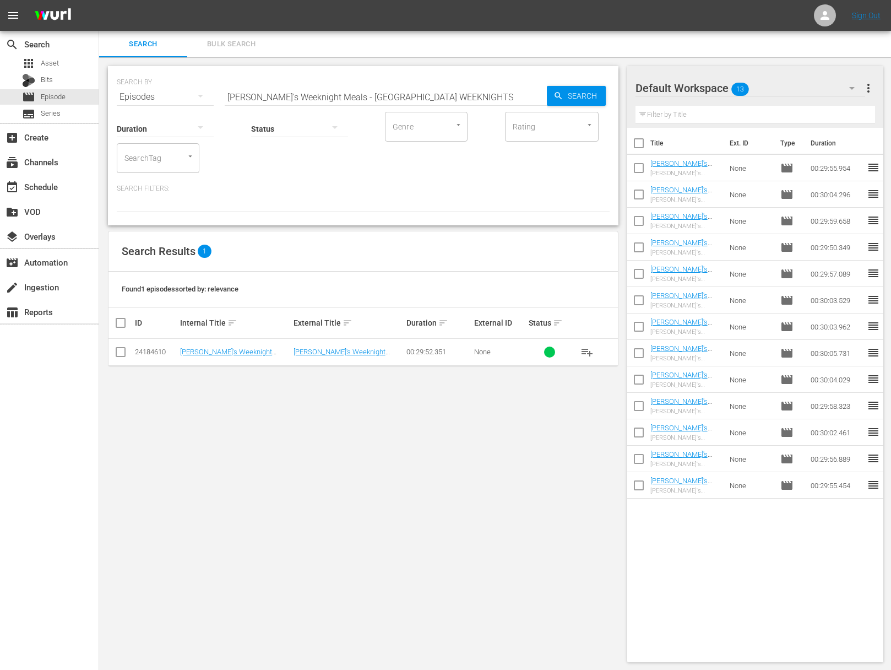
click at [588, 353] on span "playlist_add" at bounding box center [587, 351] width 13 height 13
